Goal: Task Accomplishment & Management: Manage account settings

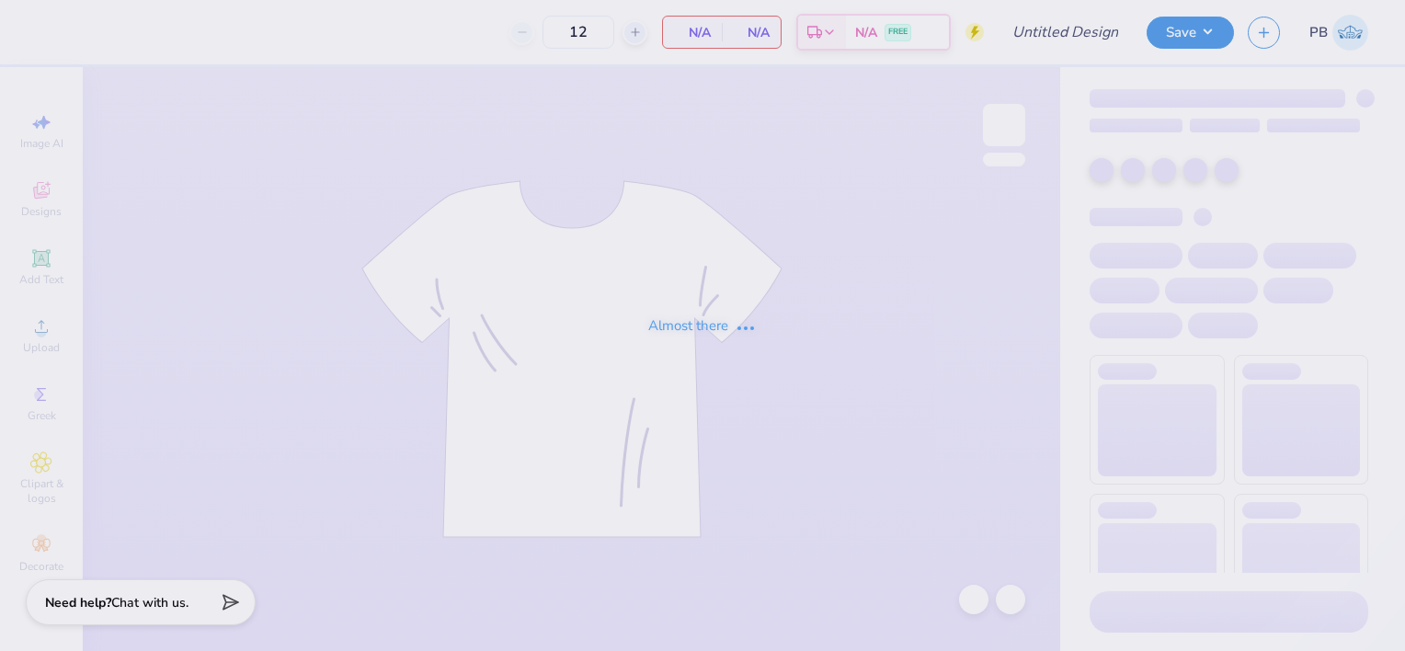
type input "[PERSON_NAME] : [GEOGRAPHIC_DATA][US_STATE]"
type input "24"
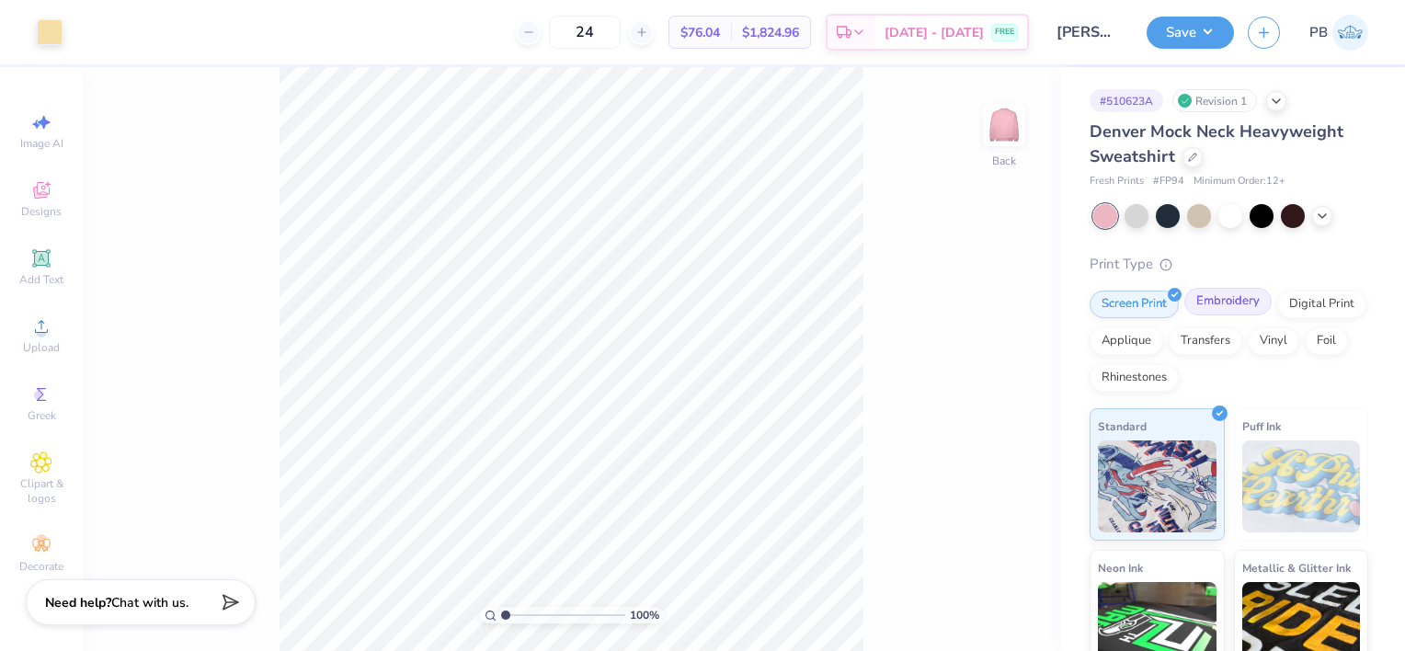
click at [1211, 306] on div "Embroidery" at bounding box center [1228, 302] width 87 height 28
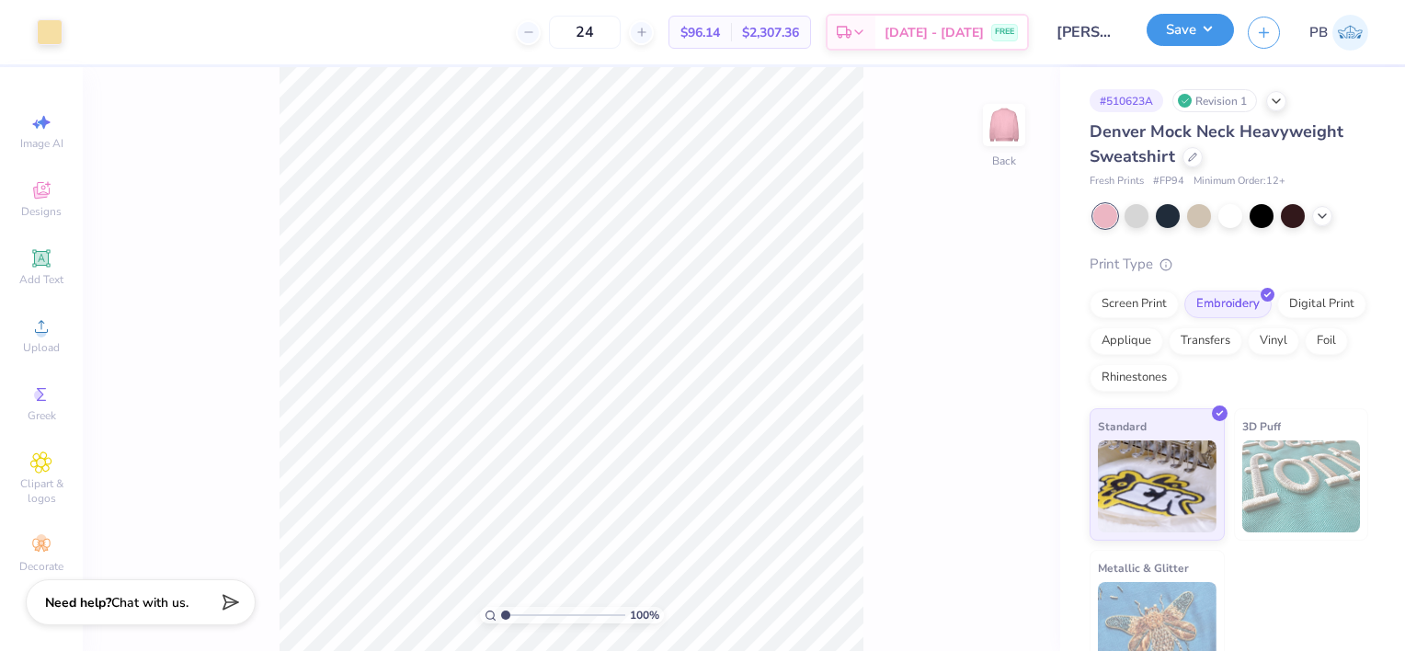
click at [1210, 32] on button "Save" at bounding box center [1190, 30] width 87 height 32
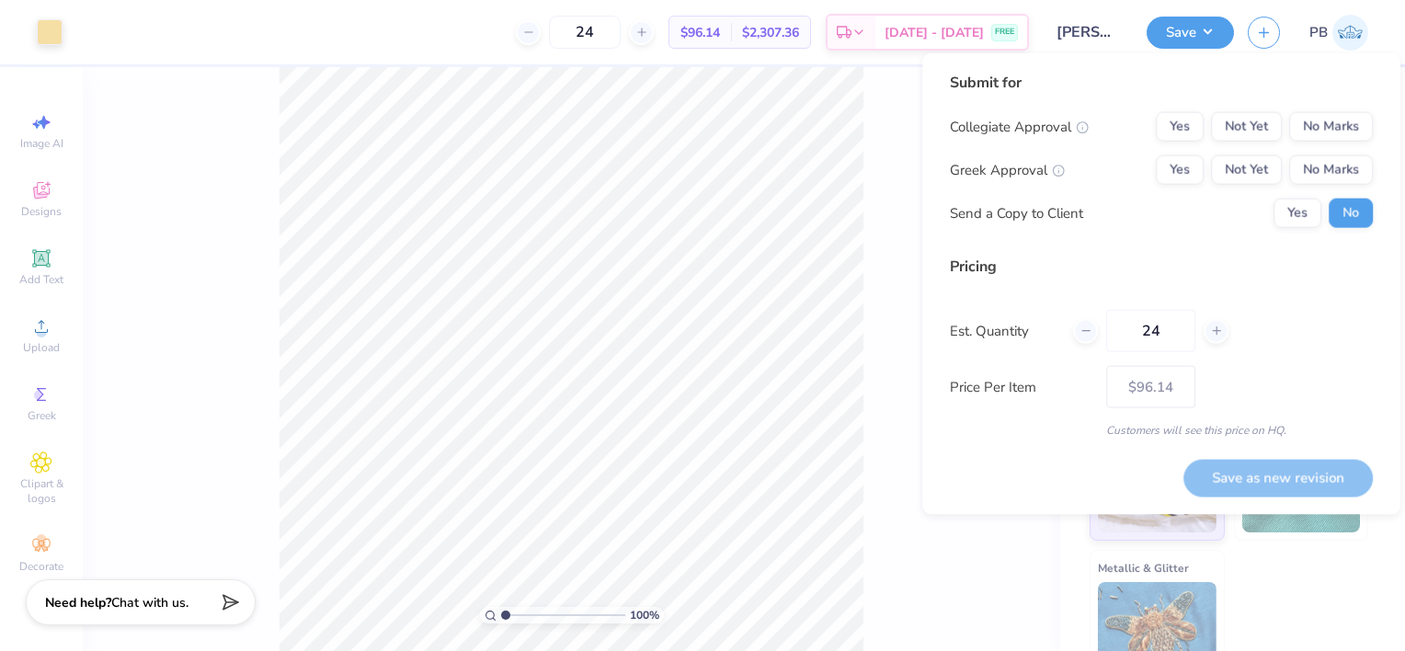
click at [1284, 129] on div "Yes Not Yet No Marks" at bounding box center [1264, 126] width 217 height 29
click at [1324, 122] on button "No Marks" at bounding box center [1331, 126] width 84 height 29
click at [1185, 169] on button "Yes" at bounding box center [1180, 169] width 48 height 29
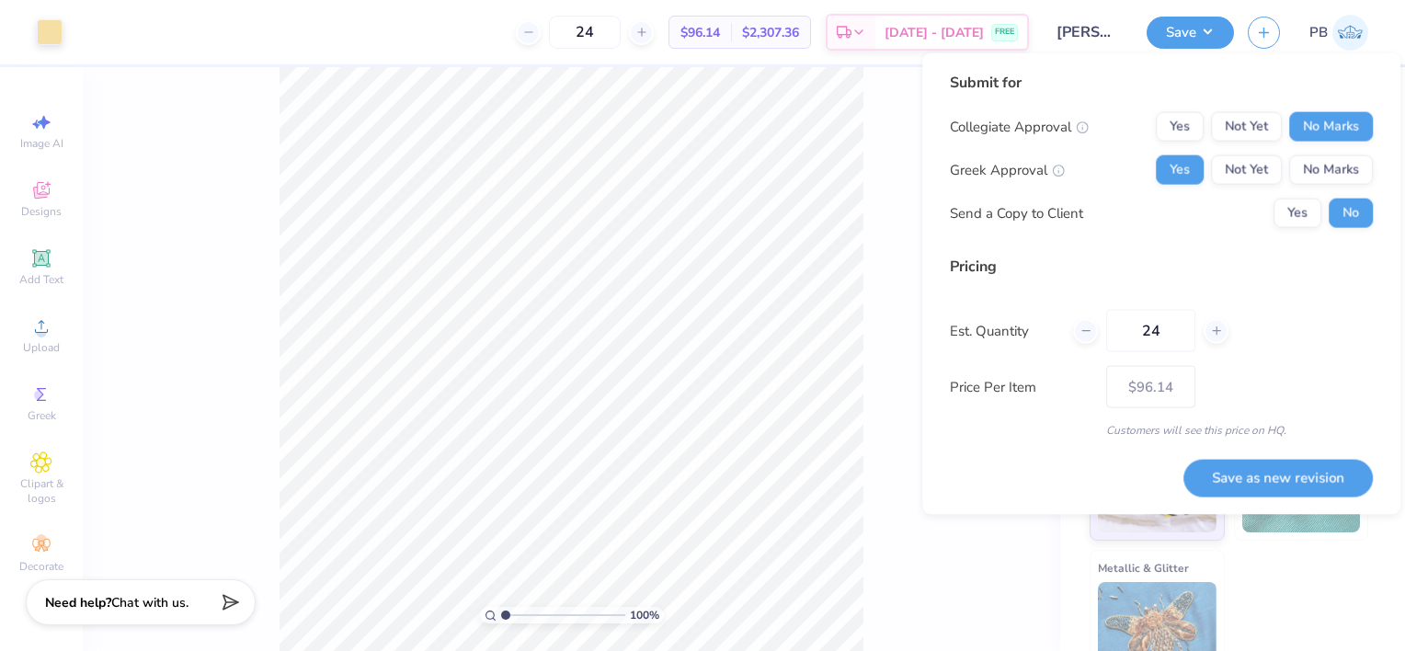
drag, startPoint x: 1167, startPoint y: 331, endPoint x: 1038, endPoint y: 349, distance: 129.9
click at [1038, 349] on div "Est. Quantity 24" at bounding box center [1161, 331] width 423 height 42
type input "60"
type input "$92.64"
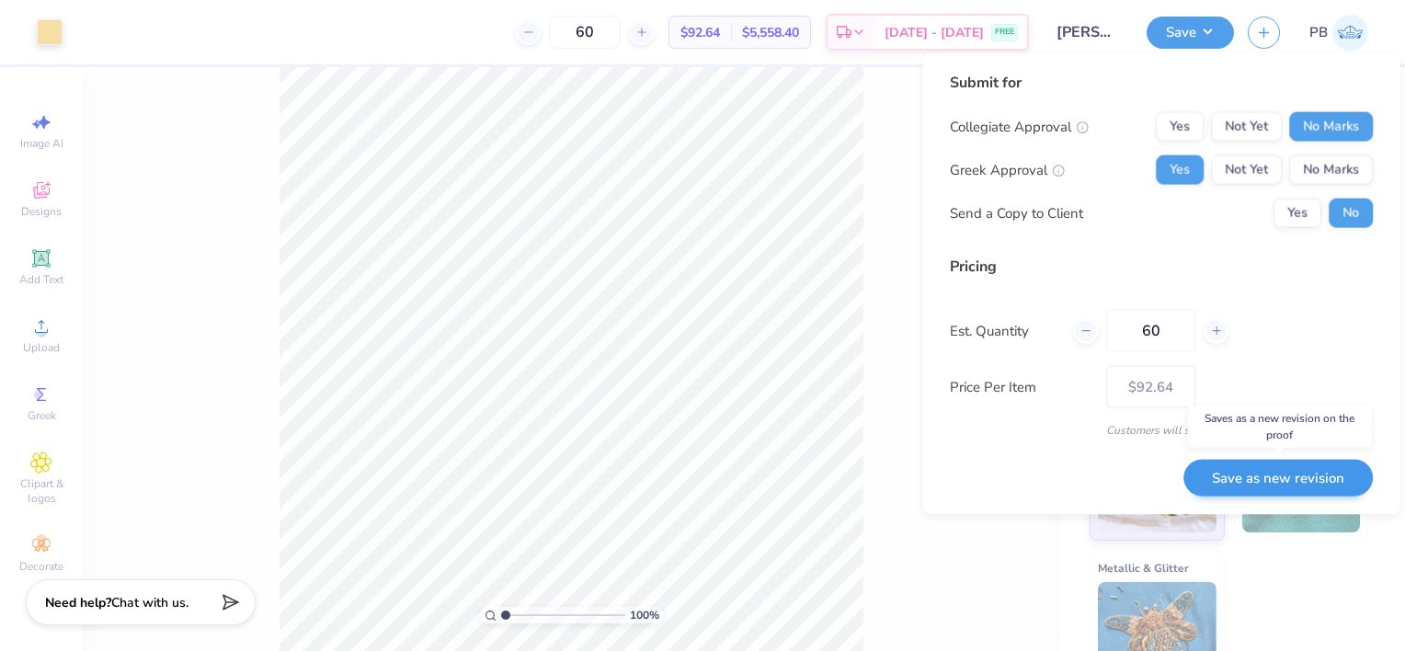
type input "60"
click at [1262, 482] on button "Save as new revision" at bounding box center [1278, 477] width 189 height 37
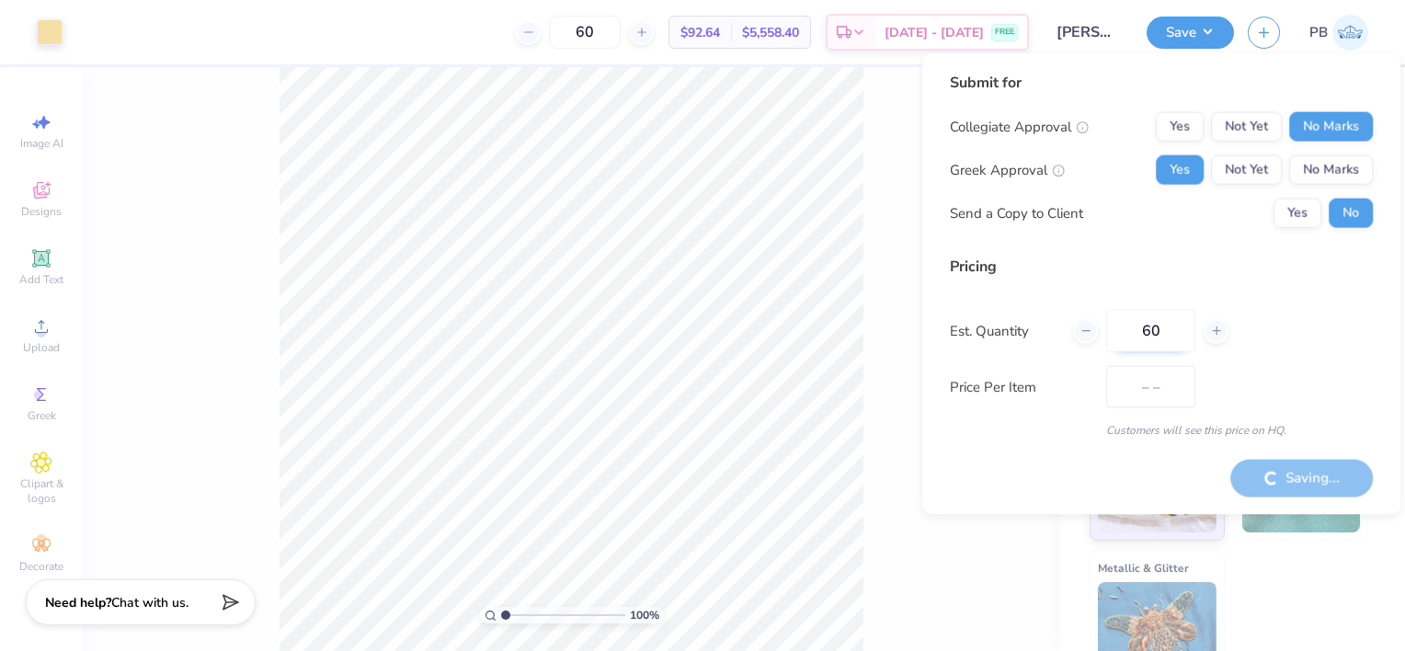
type input "$92.64"
